Goal: Information Seeking & Learning: Learn about a topic

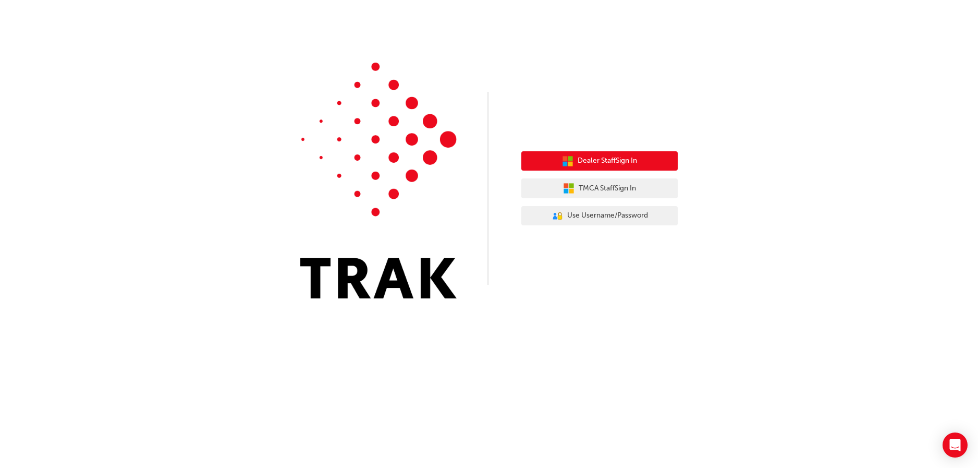
click at [615, 161] on span "Dealer Staff Sign In" at bounding box center [607, 161] width 59 height 12
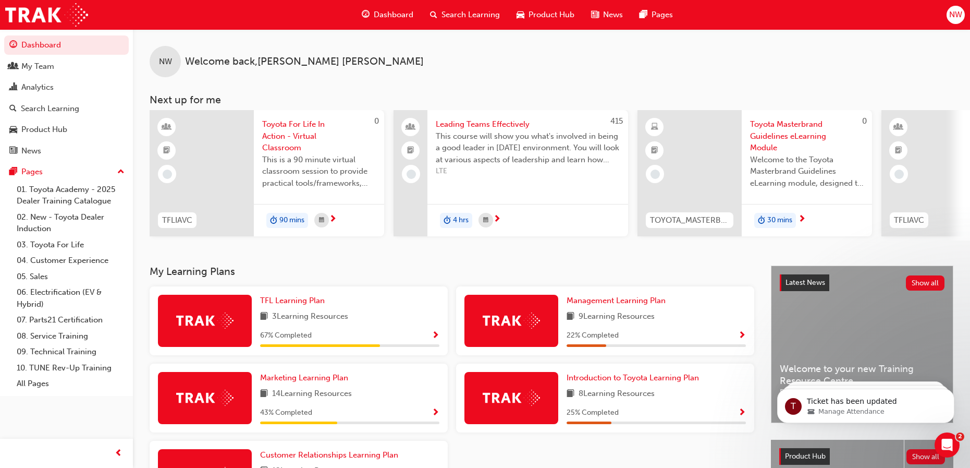
click at [465, 17] on span "Search Learning" at bounding box center [471, 15] width 58 height 12
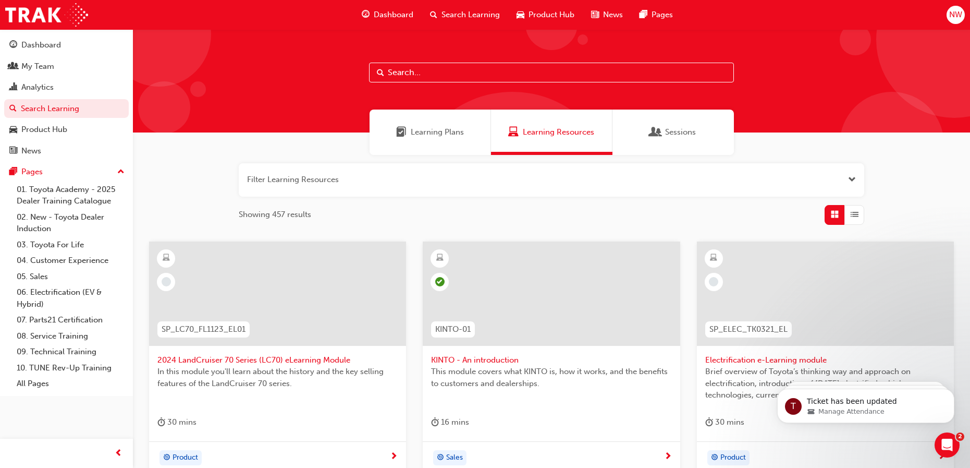
click at [389, 76] on input "text" at bounding box center [551, 73] width 365 height 20
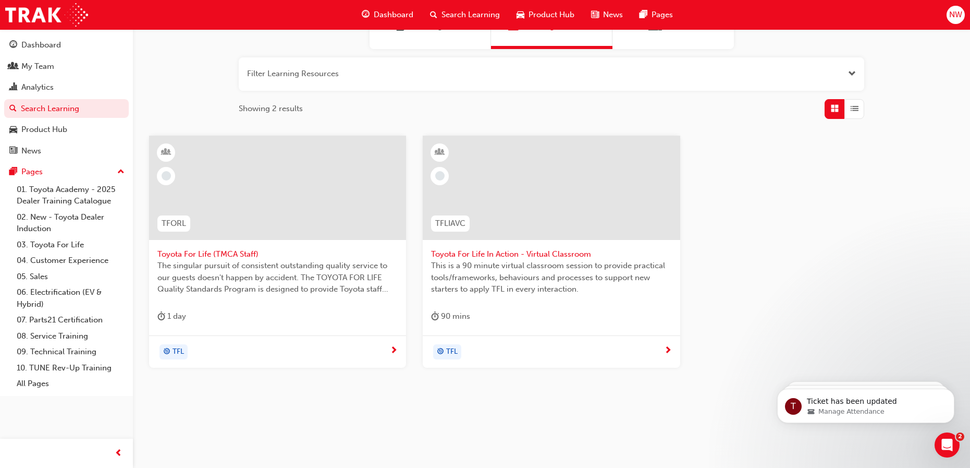
scroll to position [107, 0]
type input "toyota for life"
click at [484, 248] on span "Toyota For Life In Action - Virtual Classroom" at bounding box center [551, 253] width 240 height 12
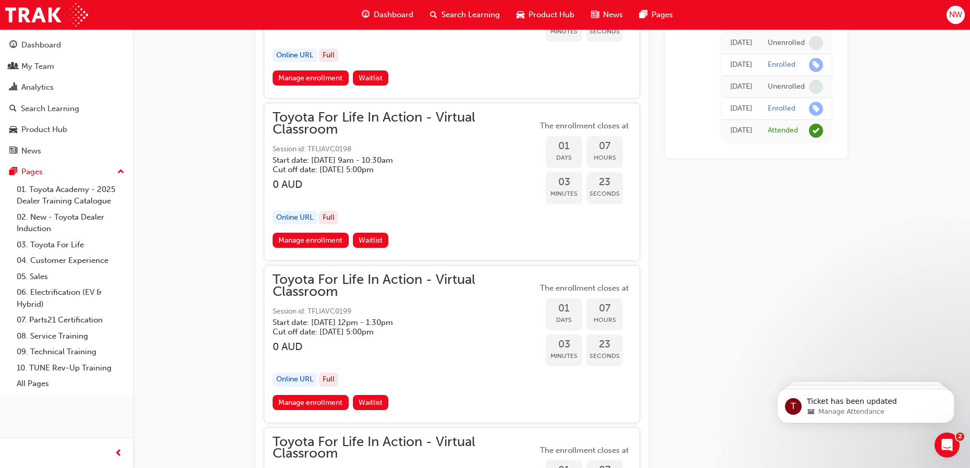
scroll to position [1224, 0]
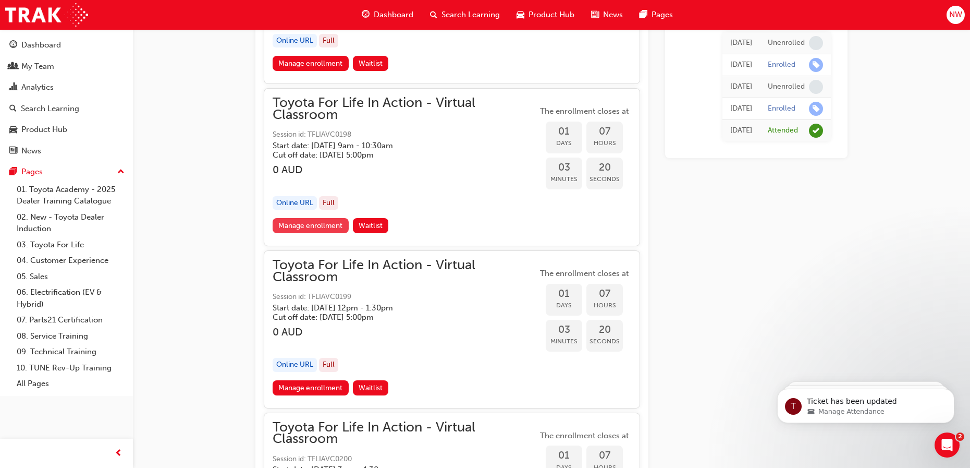
click at [308, 225] on link "Manage enrollment" at bounding box center [311, 225] width 76 height 15
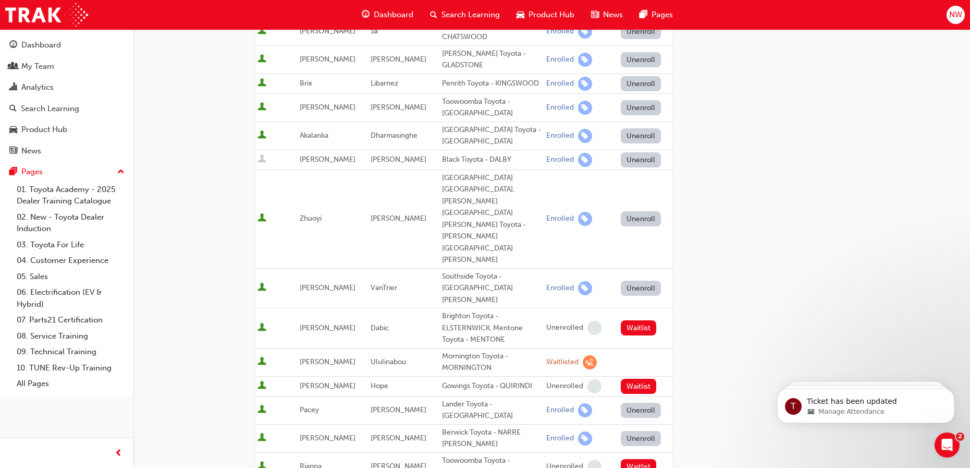
scroll to position [636, 0]
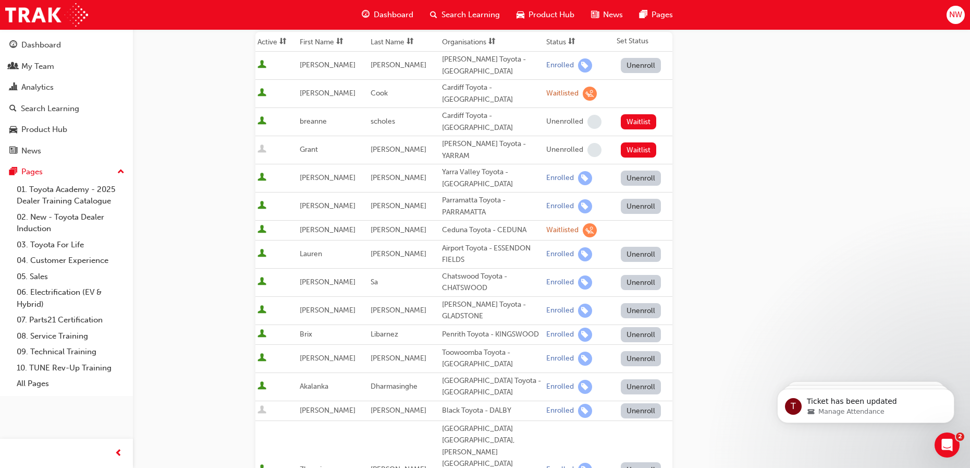
scroll to position [0, 0]
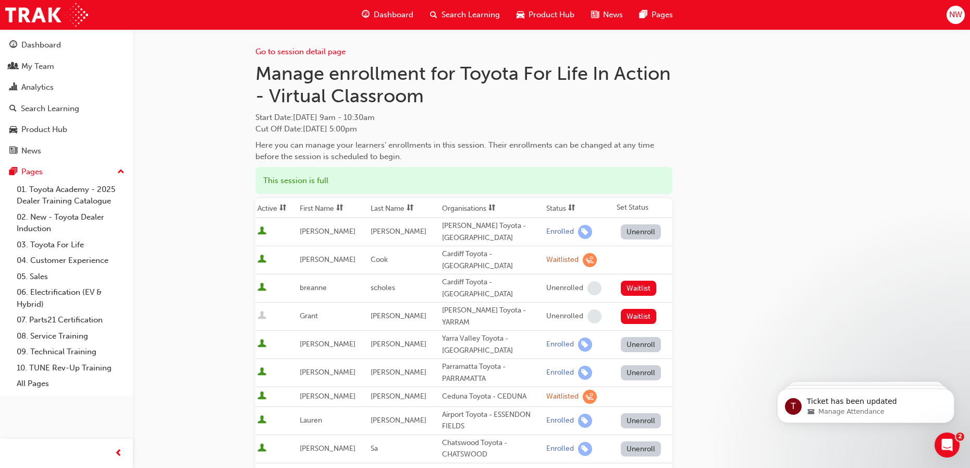
click at [338, 77] on h1 "Manage enrollment for Toyota For Life In Action - Virtual Classroom" at bounding box center [463, 84] width 417 height 45
click at [318, 52] on link "Go to session detail page" at bounding box center [300, 51] width 90 height 9
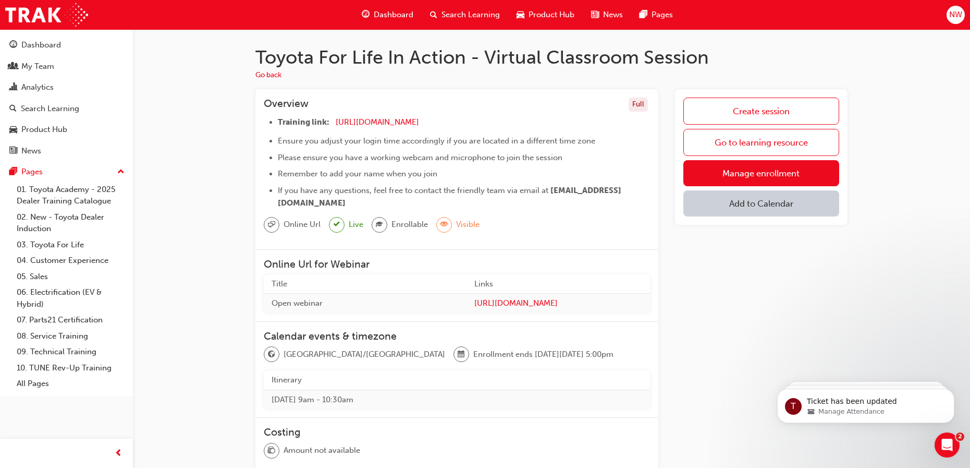
click at [802, 310] on div "Create session Go to learning resource Manage enrollment Add to Calendar" at bounding box center [761, 385] width 173 height 592
drag, startPoint x: 506, startPoint y: 121, endPoint x: 337, endPoint y: 120, distance: 169.5
click at [337, 120] on li "Training link: [URL][DOMAIN_NAME] ​" at bounding box center [464, 123] width 372 height 15
drag, startPoint x: 337, startPoint y: 120, endPoint x: 349, endPoint y: 119, distance: 12.0
copy li "[URL][DOMAIN_NAME]"
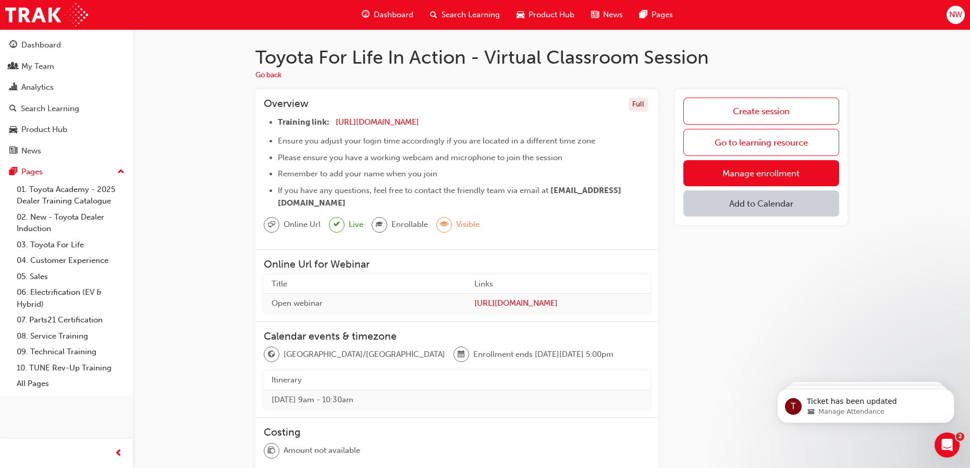
click at [501, 99] on div "Overview Full" at bounding box center [457, 106] width 386 height 18
drag, startPoint x: 458, startPoint y: 118, endPoint x: 343, endPoint y: 121, distance: 115.8
click at [343, 121] on li "Training link: [URL][DOMAIN_NAME] ​" at bounding box center [464, 123] width 372 height 15
drag, startPoint x: 343, startPoint y: 121, endPoint x: 353, endPoint y: 120, distance: 11.0
drag, startPoint x: 353, startPoint y: 120, endPoint x: 461, endPoint y: 100, distance: 109.3
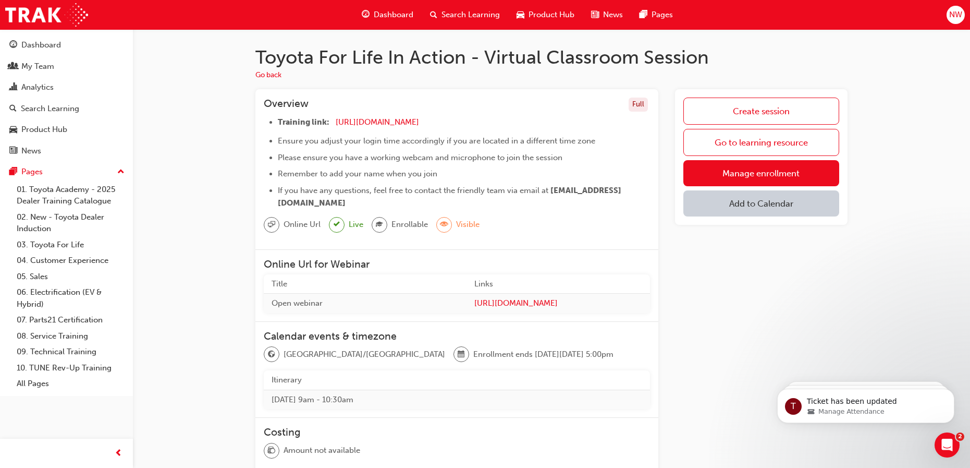
click at [466, 100] on div "Overview Full" at bounding box center [457, 106] width 386 height 18
drag, startPoint x: 454, startPoint y: 118, endPoint x: 334, endPoint y: 119, distance: 119.9
click at [334, 119] on li "Training link: [URL][DOMAIN_NAME] ​" at bounding box center [464, 123] width 372 height 15
drag, startPoint x: 334, startPoint y: 119, endPoint x: 344, endPoint y: 119, distance: 9.9
click at [236, 127] on div "Toyota For Life In Action - Virtual Classroom Session Go back Overview Full Tra…" at bounding box center [551, 371] width 837 height 685
